Goal: Task Accomplishment & Management: Manage account settings

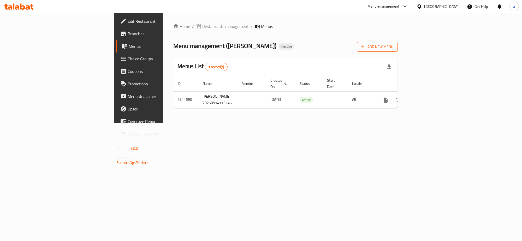
click at [393, 48] on span "Add New Menu" at bounding box center [377, 47] width 32 height 7
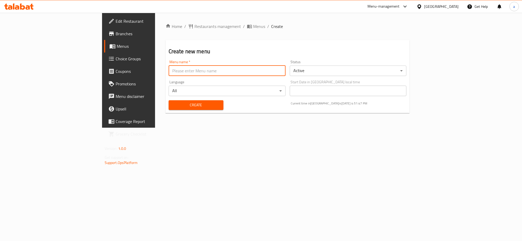
click at [199, 73] on input "text" at bounding box center [227, 70] width 117 height 10
type input "new - menu"
click at [173, 105] on span "Create" at bounding box center [196, 105] width 46 height 7
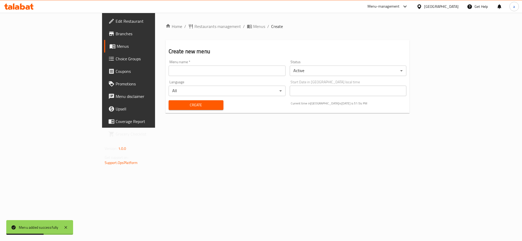
click at [197, 24] on ol "Home / Restaurants management / Menus / Create" at bounding box center [287, 26] width 244 height 6
click at [253, 24] on span "Menus" at bounding box center [259, 26] width 12 height 6
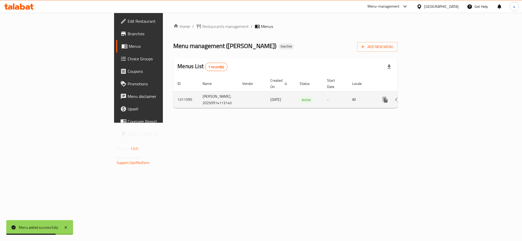
click at [426, 97] on icon "enhanced table" at bounding box center [423, 100] width 6 height 6
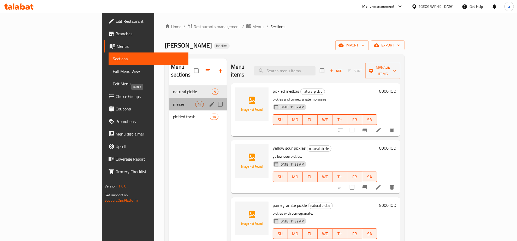
click at [173, 101] on span "mezze" at bounding box center [184, 104] width 22 height 6
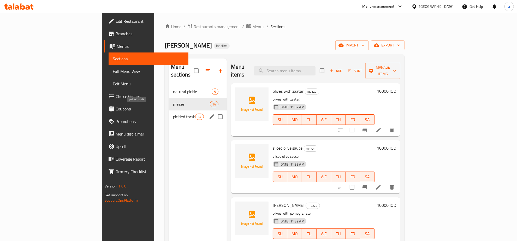
click at [173, 113] on span "pickled torshi" at bounding box center [184, 116] width 22 height 6
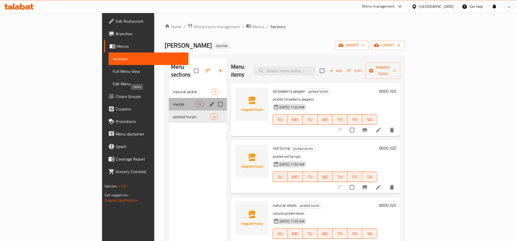
click at [173, 101] on span "mezze" at bounding box center [184, 104] width 22 height 6
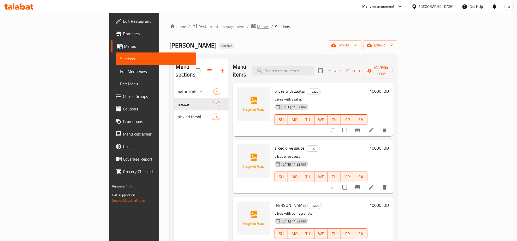
click at [257, 28] on span "Menus" at bounding box center [263, 26] width 12 height 6
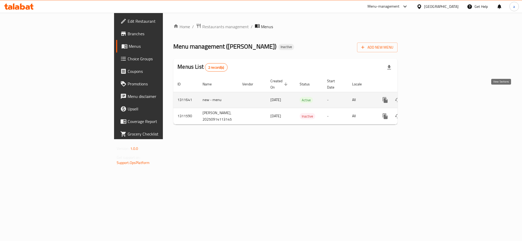
click at [426, 97] on icon "enhanced table" at bounding box center [423, 100] width 6 height 6
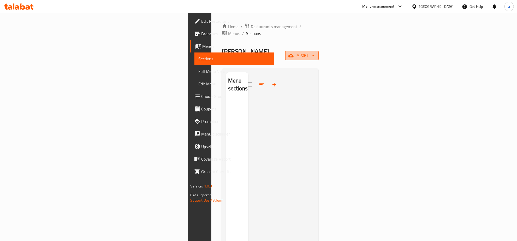
click at [314, 52] on span "import" at bounding box center [301, 55] width 25 height 7
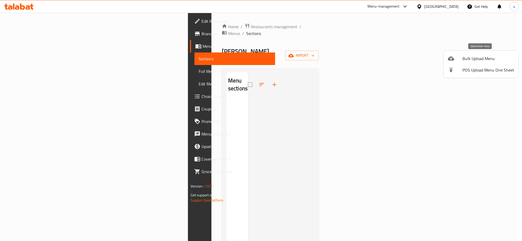
click at [460, 57] on div at bounding box center [455, 58] width 15 height 6
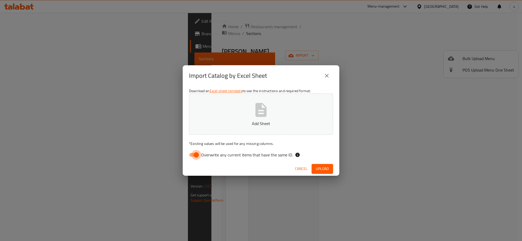
click at [191, 157] on input "Overwrite any current items that have the same ID." at bounding box center [196, 155] width 30 height 10
checkbox input "false"
click at [220, 125] on p "Add Sheet" at bounding box center [261, 123] width 128 height 6
click at [331, 168] on button "Upload" at bounding box center [321, 169] width 21 height 10
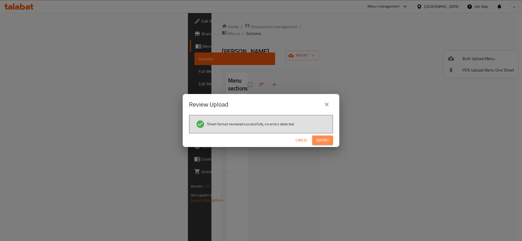
click at [322, 139] on span "Import" at bounding box center [322, 140] width 13 height 7
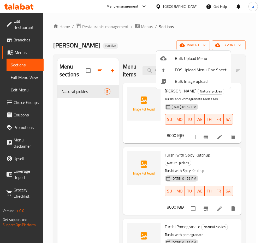
click at [149, 44] on div at bounding box center [130, 121] width 261 height 243
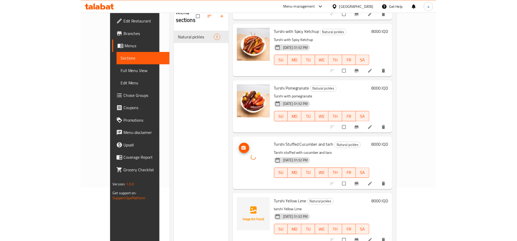
scroll to position [73, 0]
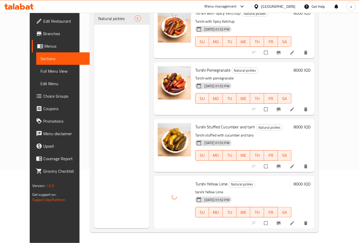
click at [112, 182] on div "Menu sections Natural pickles 5" at bounding box center [121, 106] width 55 height 243
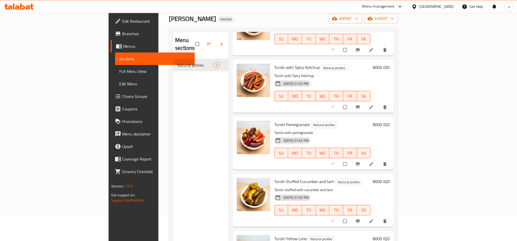
scroll to position [0, 0]
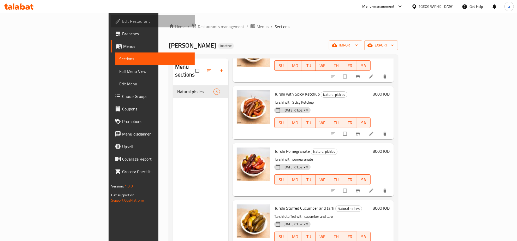
click at [122, 18] on span "Edit Restaurant" at bounding box center [156, 21] width 69 height 6
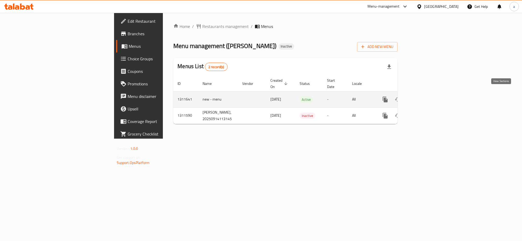
click at [426, 97] on icon "enhanced table" at bounding box center [423, 99] width 6 height 6
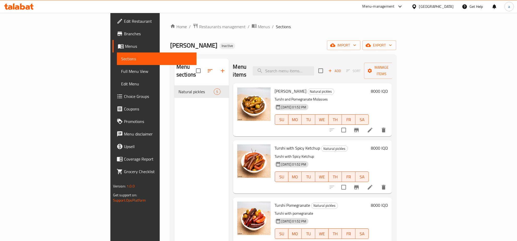
click at [117, 76] on link "Full Menu View" at bounding box center [157, 71] width 80 height 13
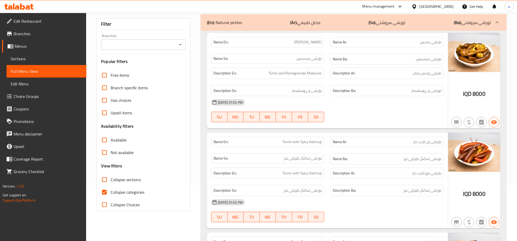
scroll to position [109, 0]
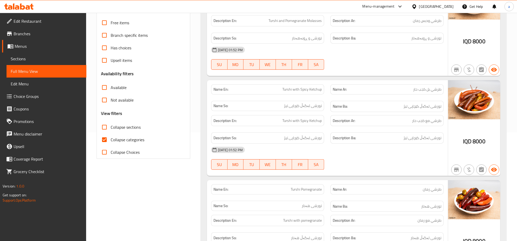
click at [103, 139] on input "Collapse categories" at bounding box center [104, 139] width 13 height 13
checkbox input "false"
click at [103, 125] on input "Collapse sections" at bounding box center [104, 127] width 13 height 13
checkbox input "true"
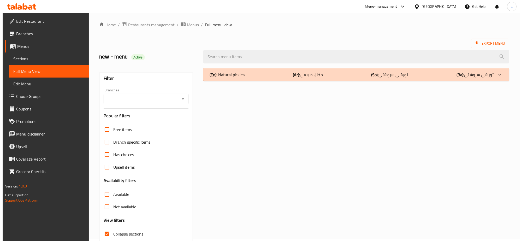
scroll to position [0, 0]
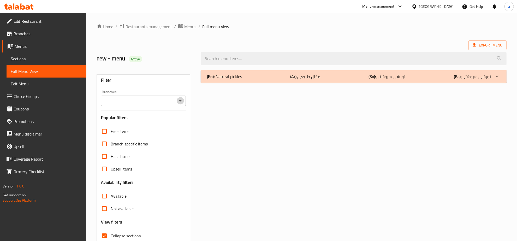
click at [177, 102] on icon "Open" at bounding box center [180, 101] width 6 height 6
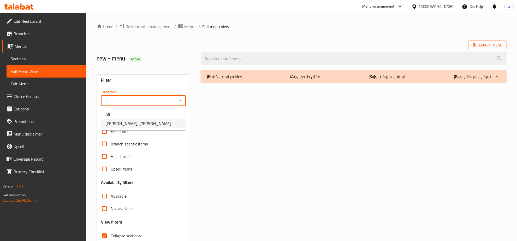
click at [171, 124] on li "Tarshi Abu Hussein, Al Zubair" at bounding box center [143, 123] width 85 height 9
type input "Tarshi Abu Hussein, Al Zubair"
click at [415, 79] on div "(En): Natural pickles (Ar): مخلل طبيعي (So): تورشی سروشتی (Ba): تورشی سروشتی" at bounding box center [349, 76] width 284 height 6
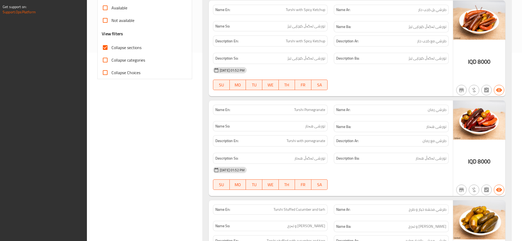
scroll to position [366, 0]
